Goal: Navigation & Orientation: Find specific page/section

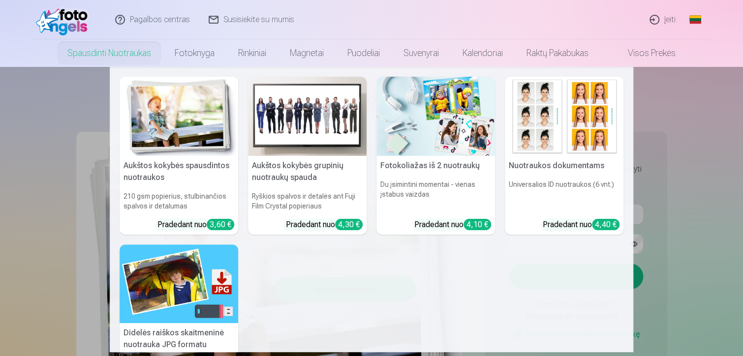
click at [121, 48] on link "Spausdinti nuotraukas" at bounding box center [109, 53] width 107 height 28
